Goal: Task Accomplishment & Management: Complete application form

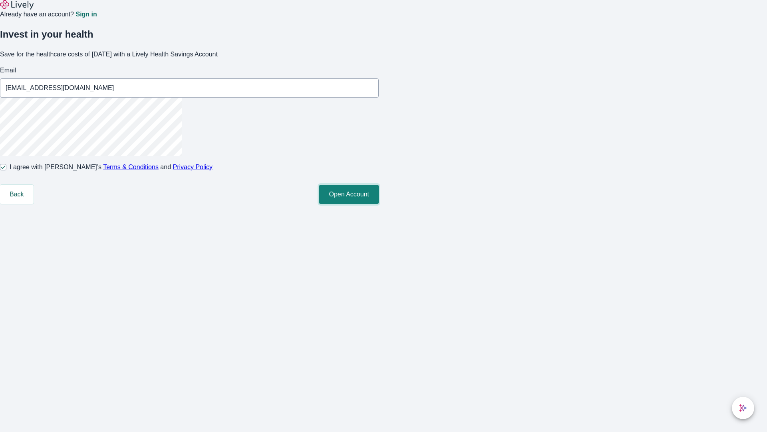
click at [379, 204] on button "Open Account" at bounding box center [349, 194] width 60 height 19
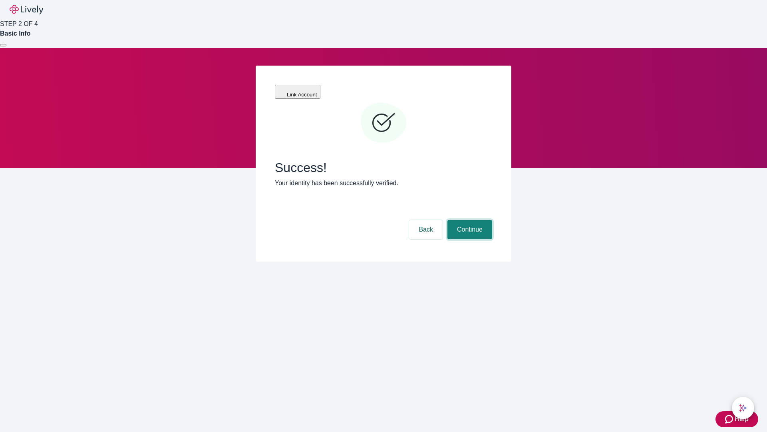
click at [469, 220] on button "Continue" at bounding box center [470, 229] width 45 height 19
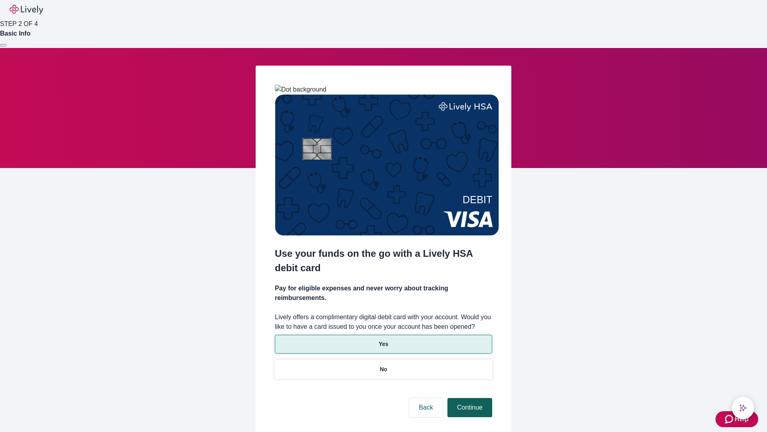
click at [383, 340] on p "Yes" at bounding box center [384, 344] width 10 height 8
click at [469, 398] on button "Continue" at bounding box center [470, 407] width 45 height 19
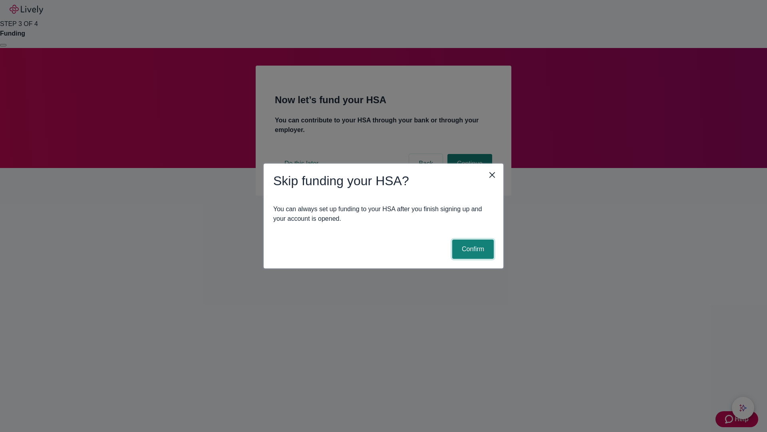
click at [472, 249] on button "Confirm" at bounding box center [473, 248] width 42 height 19
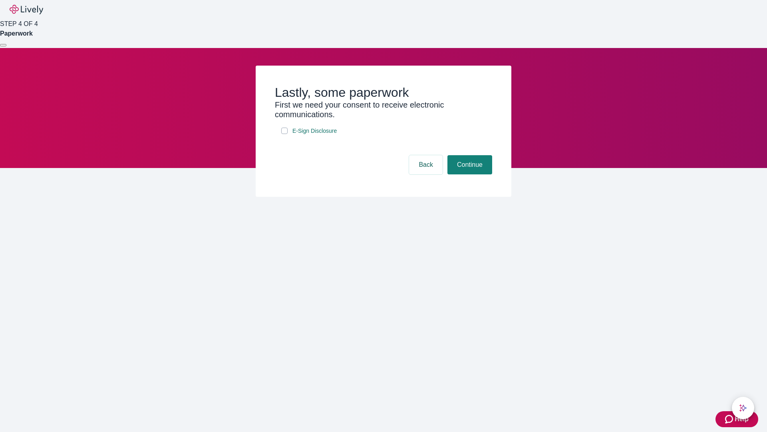
click at [285, 134] on input "E-Sign Disclosure" at bounding box center [284, 130] width 6 height 6
checkbox input "true"
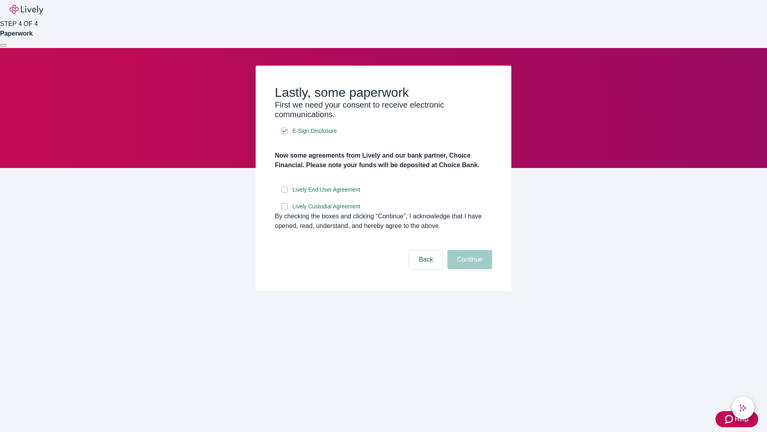
click at [285, 193] on input "Lively End User Agreement" at bounding box center [284, 189] width 6 height 6
checkbox input "true"
click at [285, 209] on input "Lively Custodial Agreement" at bounding box center [284, 206] width 6 height 6
checkbox input "true"
click at [469, 269] on button "Continue" at bounding box center [470, 259] width 45 height 19
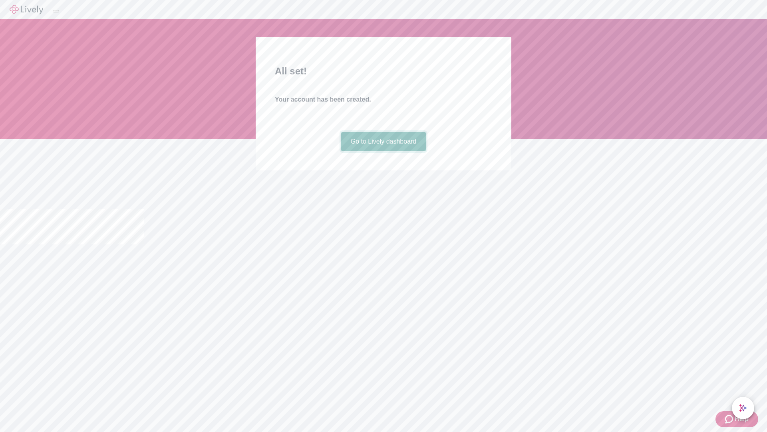
click at [383, 151] on link "Go to Lively dashboard" at bounding box center [383, 141] width 85 height 19
